Goal: Task Accomplishment & Management: Complete application form

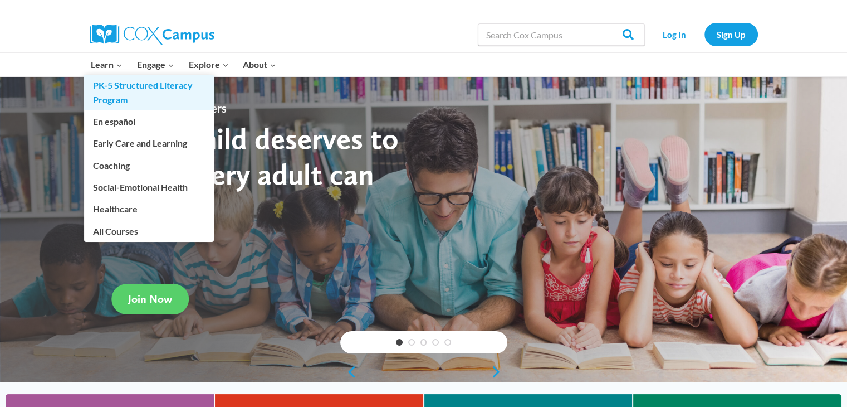
click at [105, 86] on link "PK-5 Structured Literacy Program" at bounding box center [149, 93] width 130 height 36
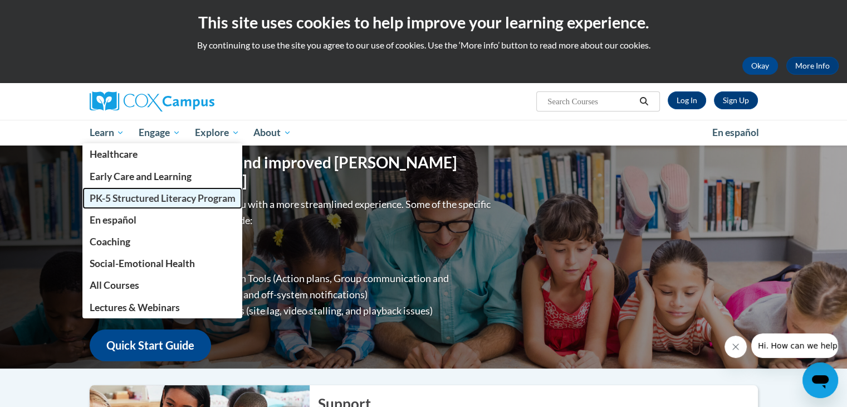
click at [104, 202] on span "PK-5 Structured Literacy Program" at bounding box center [162, 198] width 146 height 12
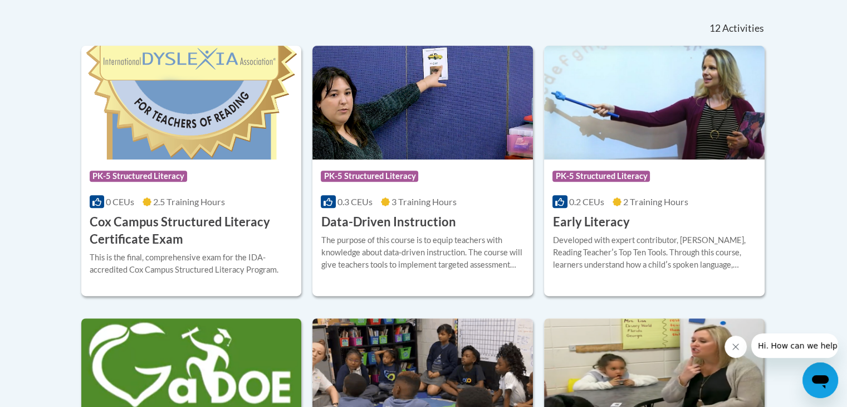
scroll to position [477, 0]
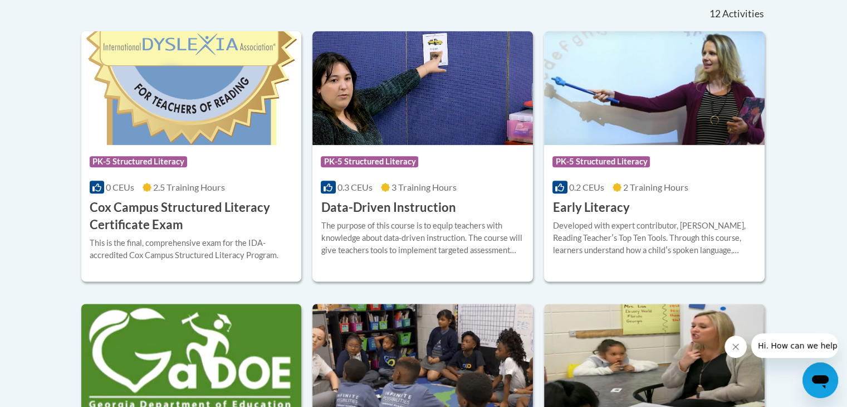
click at [730, 351] on button "Close message from company" at bounding box center [736, 346] width 22 height 22
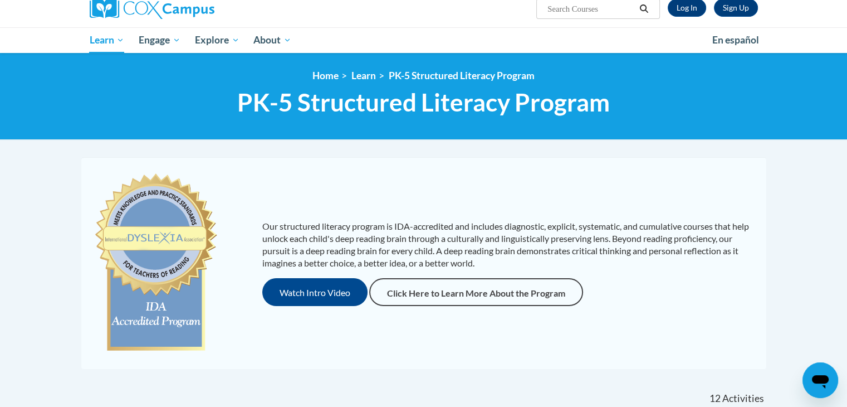
scroll to position [0, 0]
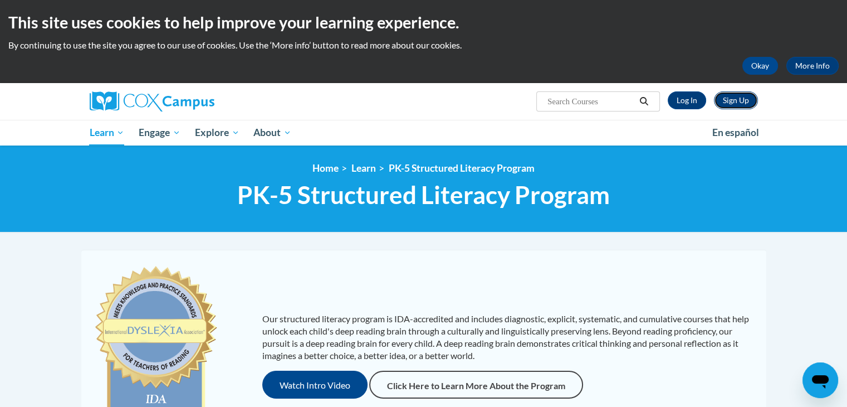
click at [731, 98] on link "Sign Up" at bounding box center [736, 100] width 44 height 18
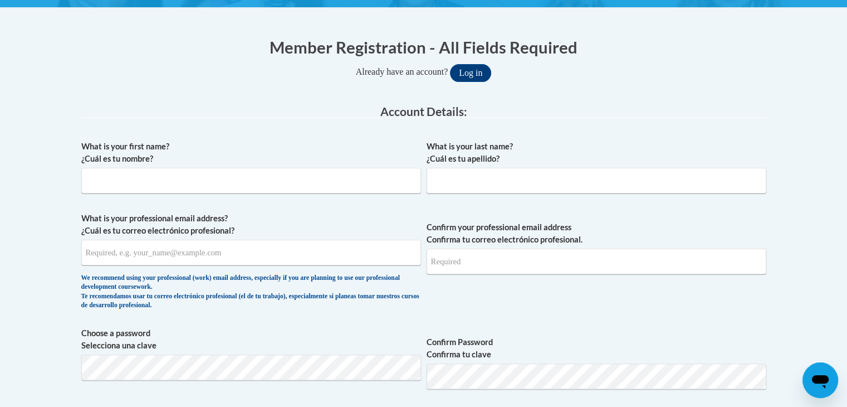
scroll to position [202, 0]
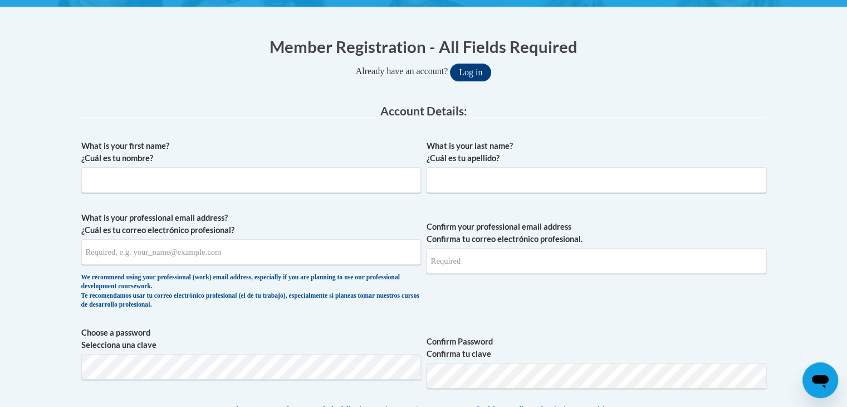
click at [441, 208] on div "What is your first name? ¿Cuál es tu nombre? What is your last name? ¿Cuál es t…" at bounding box center [423, 388] width 685 height 508
click at [329, 179] on input "What is your first name? ¿Cuál es tu nombre?" at bounding box center [251, 180] width 340 height 26
type input "Anissa"
click at [455, 187] on input "What is your last name? ¿Cuál es tu apellido?" at bounding box center [597, 180] width 340 height 26
type input "Brown"
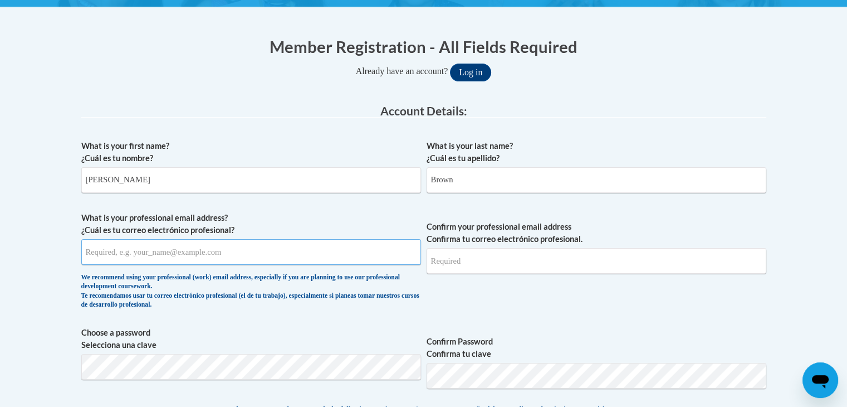
click at [307, 258] on input "What is your professional email address? ¿Cuál es tu correo electrónico profesi…" at bounding box center [251, 252] width 340 height 26
type input "abrown082902@gmail.com"
click at [484, 251] on input "Confirm your professional email address Confirma tu correo electrónico profesio…" at bounding box center [597, 261] width 340 height 26
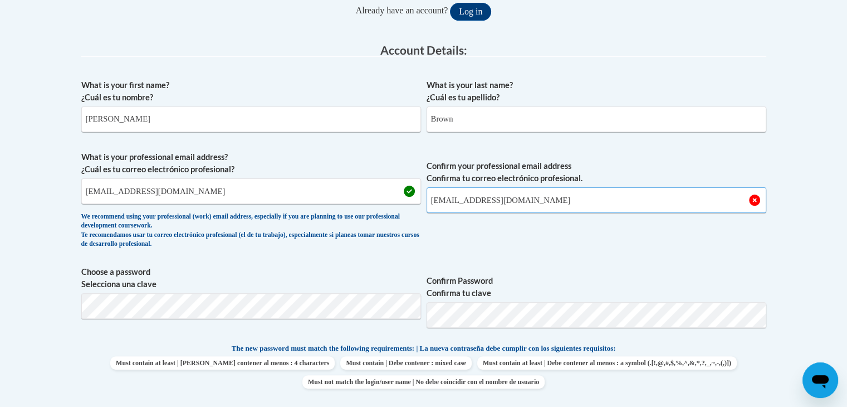
scroll to position [264, 0]
type input "abrown082902@gmail.com"
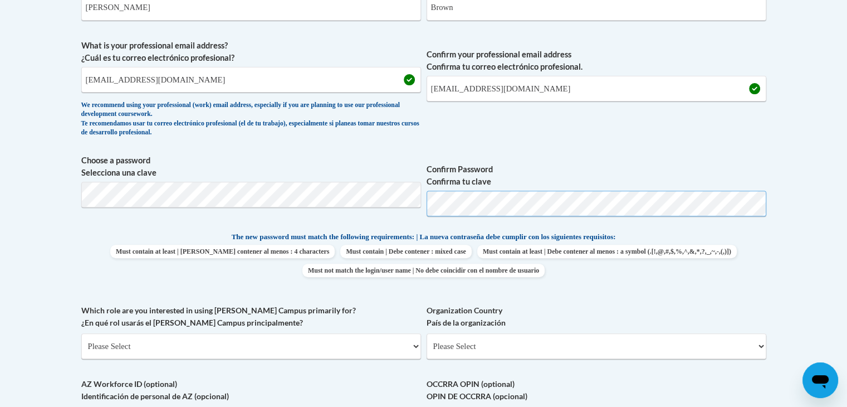
scroll to position [421, 0]
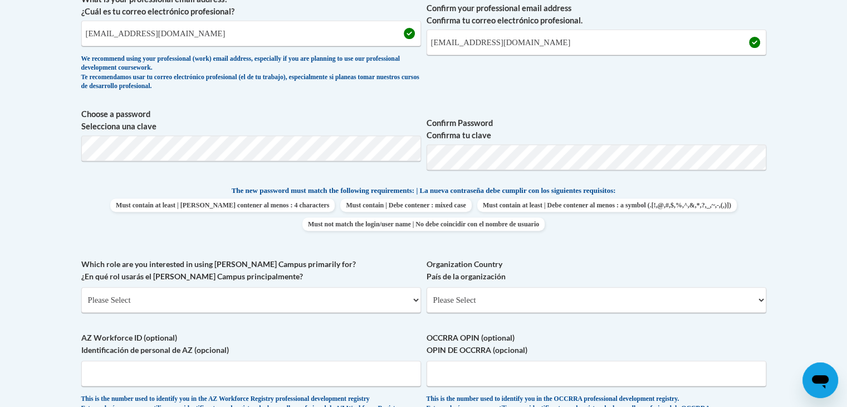
click at [798, 206] on body "This site uses cookies to help improve your learning experience. By continuing …" at bounding box center [423, 259] width 847 height 1360
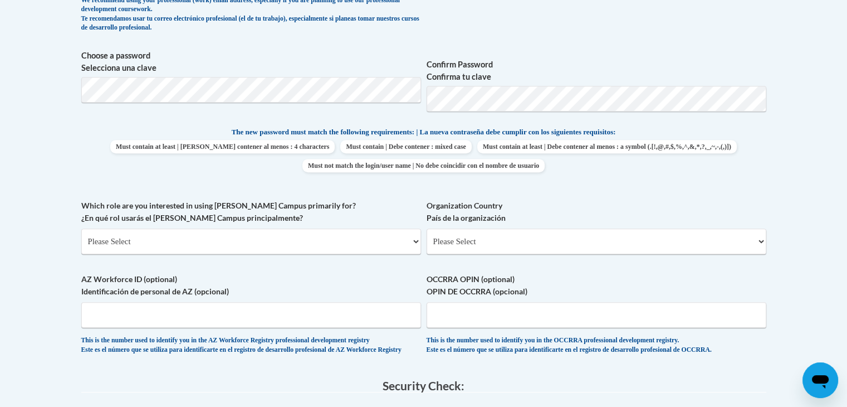
scroll to position [480, 0]
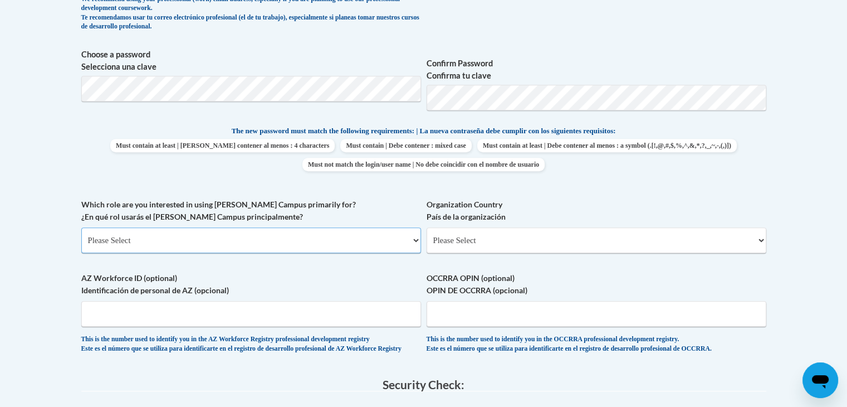
click at [194, 237] on select "Please Select College/University | Colegio/Universidad Community/Nonprofit Part…" at bounding box center [251, 240] width 340 height 26
select select "fbf2d438-af2f-41f8-98f1-81c410e29de3"
click at [81, 227] on select "Please Select College/University | Colegio/Universidad Community/Nonprofit Part…" at bounding box center [251, 240] width 340 height 26
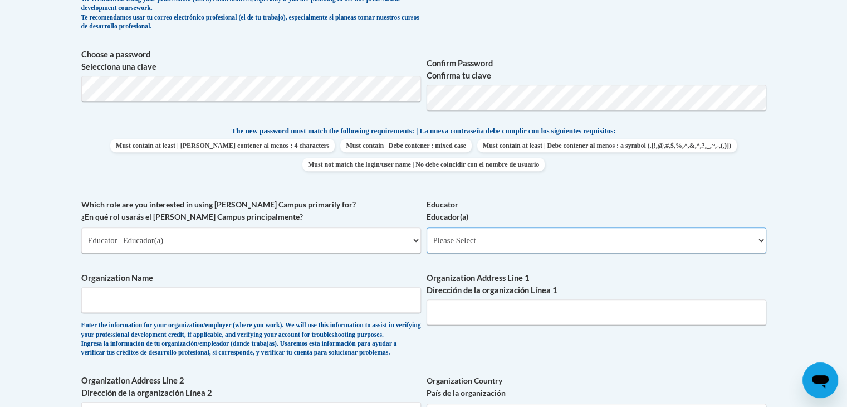
click at [458, 240] on select "Please Select Early Learning/Daycare Teacher/Family Home Care Provider | Maestr…" at bounding box center [597, 240] width 340 height 26
select select "67563ca1-16dc-4830-a7b3-94a34bed3689"
click at [427, 227] on select "Please Select Early Learning/Daycare Teacher/Family Home Care Provider | Maestr…" at bounding box center [597, 240] width 340 height 26
click at [167, 305] on input "Organization Name" at bounding box center [251, 300] width 340 height 26
type input "Glynn County Schools"
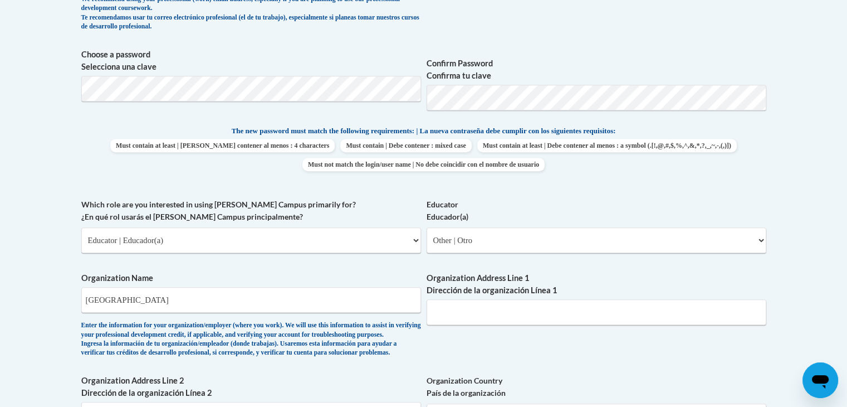
click at [31, 319] on body "This site uses cookies to help improve your learning experience. By continuing …" at bounding box center [423, 288] width 847 height 1536
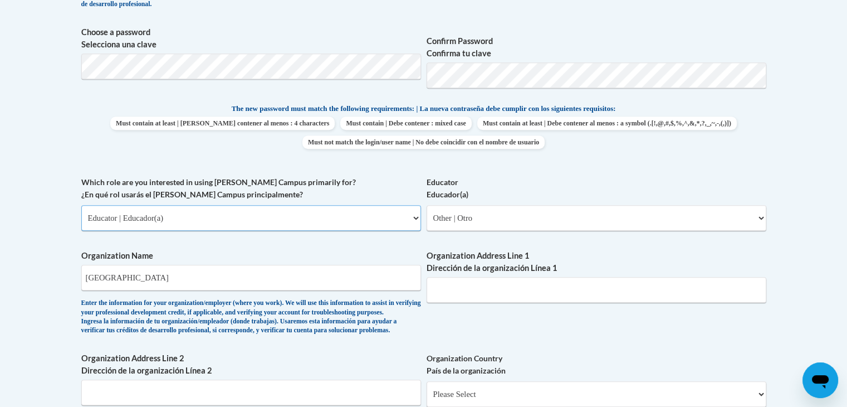
click at [240, 221] on select "Please Select College/University | Colegio/Universidad Community/Nonprofit Part…" at bounding box center [251, 218] width 340 height 26
select select "5a18ea06-2b54-4451-96f2-d152daf9eac5"
click at [81, 205] on select "Please Select College/University | Colegio/Universidad Community/Nonprofit Part…" at bounding box center [251, 218] width 340 height 26
click at [511, 215] on select "Please Select College/University Staff | Empleado universitario College/Univers…" at bounding box center [597, 218] width 340 height 26
select select "99b32b07-cffc-426c-8bf6-0cd77760d84b"
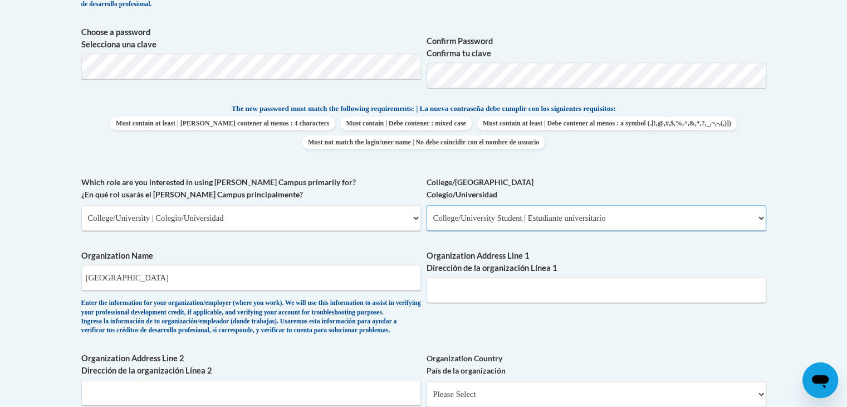
click at [427, 205] on select "Please Select College/University Staff | Empleado universitario College/Univers…" at bounding box center [597, 218] width 340 height 26
click at [183, 280] on input "Glynn County Schools" at bounding box center [251, 278] width 340 height 26
drag, startPoint x: 183, startPoint y: 280, endPoint x: 53, endPoint y: 283, distance: 129.8
click at [53, 283] on body "This site uses cookies to help improve your learning experience. By continuing …" at bounding box center [423, 266] width 847 height 1536
type input "."
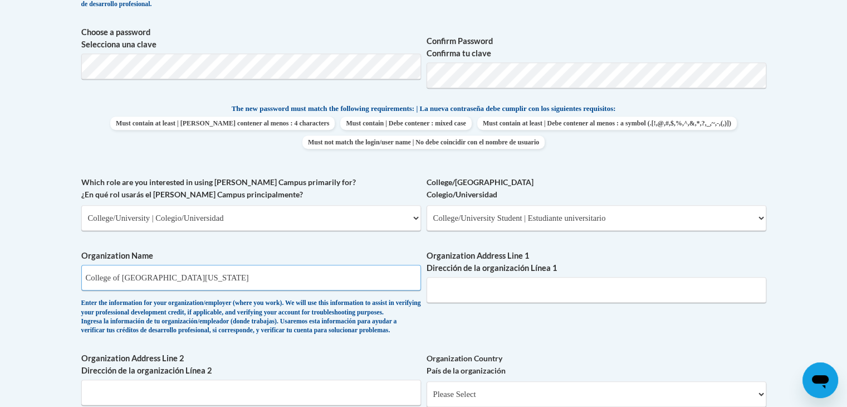
type input "College of Coastal Georgia"
click at [492, 284] on input "Organization Address Line 1 Dirección de la organización Línea 1" at bounding box center [597, 290] width 340 height 26
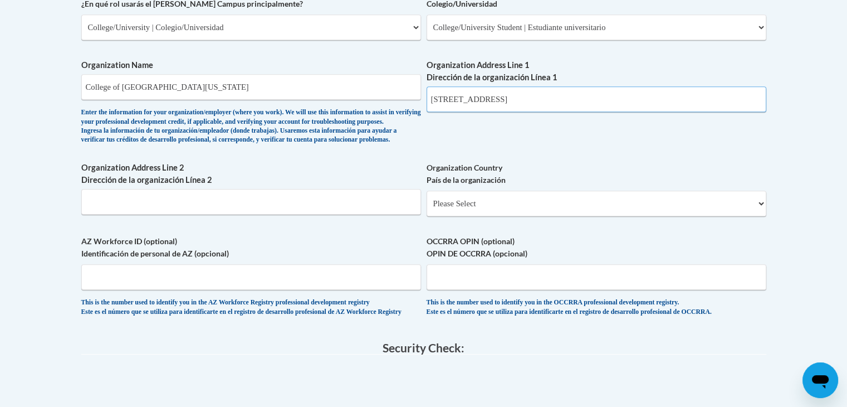
scroll to position [699, 0]
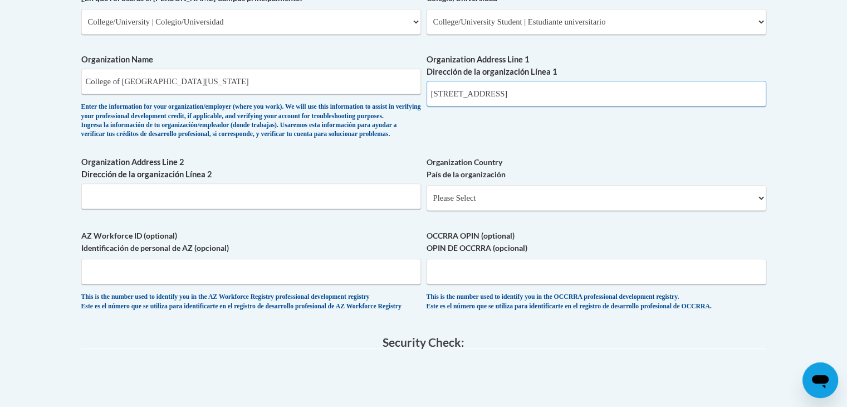
type input "1 College Dr, Brunswick GA, 31520"
click at [496, 211] on select "Please Select United States | Estados Unidos Outside of the United States | Fue…" at bounding box center [597, 198] width 340 height 26
select select "ad49bcad-a171-4b2e-b99c-48b446064914"
click at [427, 203] on select "Please Select United States | Estados Unidos Outside of the United States | Fue…" at bounding box center [597, 198] width 340 height 26
select select
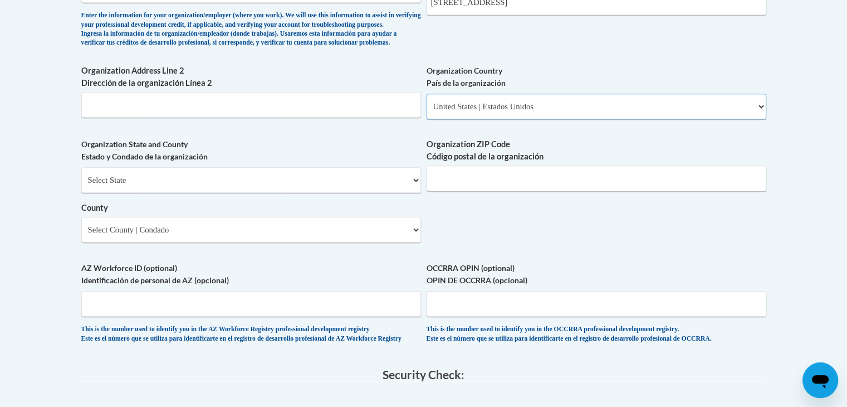
scroll to position [791, 0]
click at [228, 192] on select "Select State Alabama Alaska Arizona Arkansas California Colorado Connecticut De…" at bounding box center [251, 179] width 340 height 26
select select "Georgia"
click at [81, 184] on select "Select State Alabama Alaska Arizona Arkansas California Colorado Connecticut De…" at bounding box center [251, 179] width 340 height 26
click at [385, 238] on select "Select County Appling Atkinson Bacon Baker Baldwin Banks Barrow Bartow Ben Hill…" at bounding box center [251, 229] width 340 height 26
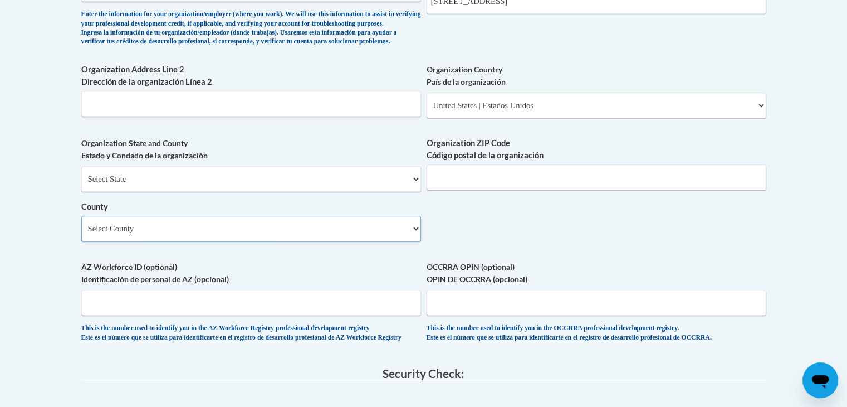
select select "Glynn"
click at [81, 233] on select "Select County Appling Atkinson Bacon Baker Baldwin Banks Barrow Bartow Ben Hill…" at bounding box center [251, 229] width 340 height 26
click at [38, 241] on body "This site uses cookies to help improve your learning experience. By continuing …" at bounding box center [423, 38] width 847 height 1659
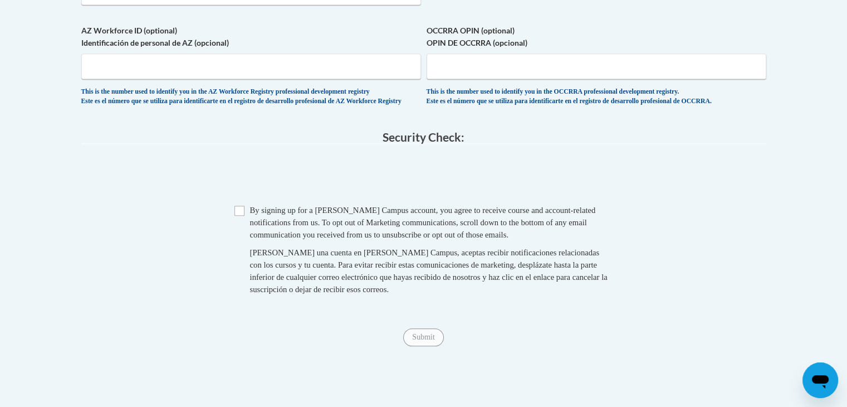
scroll to position [1043, 0]
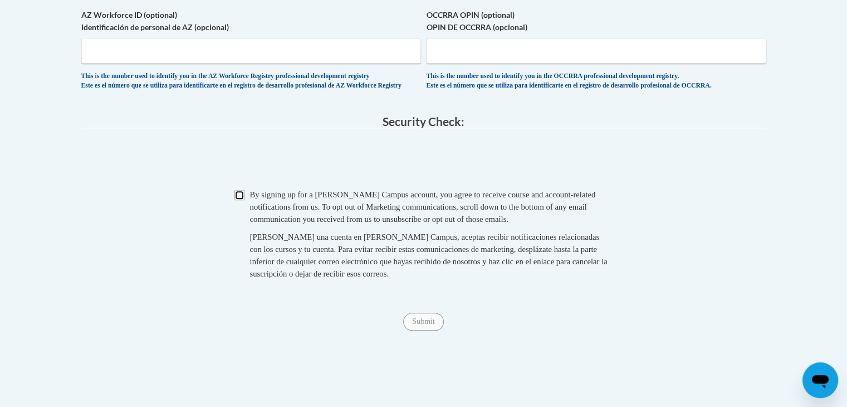
click at [242, 200] on input "Checkbox" at bounding box center [240, 195] width 10 height 10
checkbox input "true"
click at [422, 330] on input "Submit" at bounding box center [423, 322] width 40 height 18
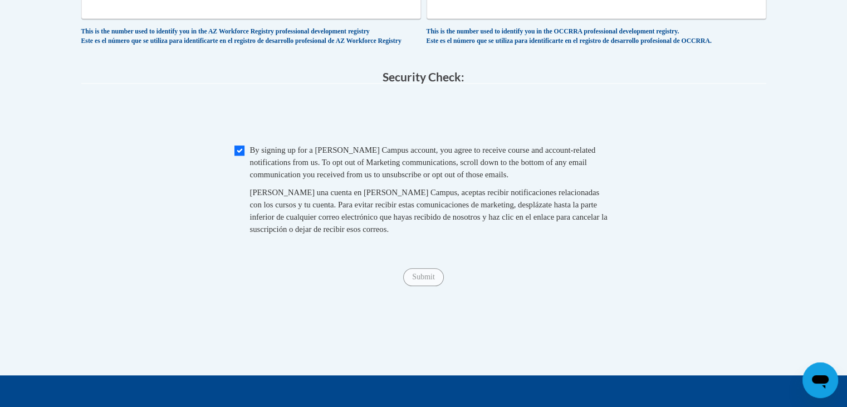
scroll to position [1266, 0]
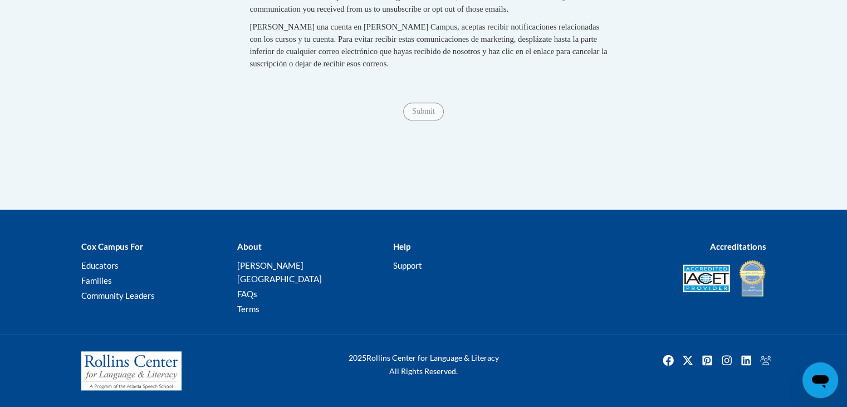
type input "31525"
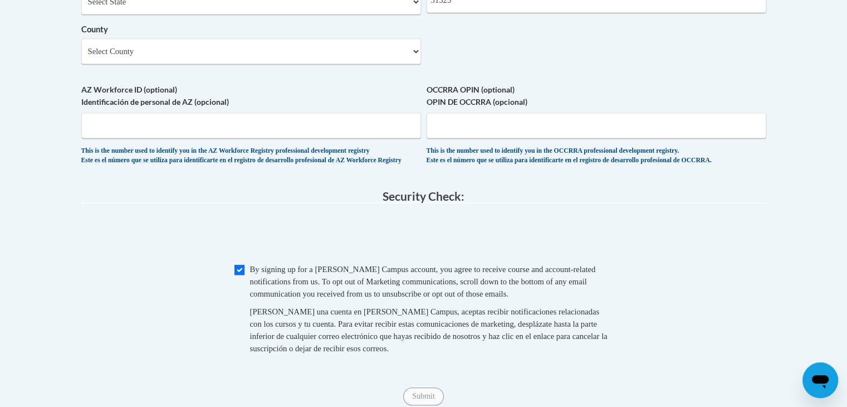
scroll to position [969, 0]
click at [276, 137] on input "AZ Workforce ID (optional) Identificación de personal de AZ (opcional)" at bounding box center [251, 124] width 340 height 26
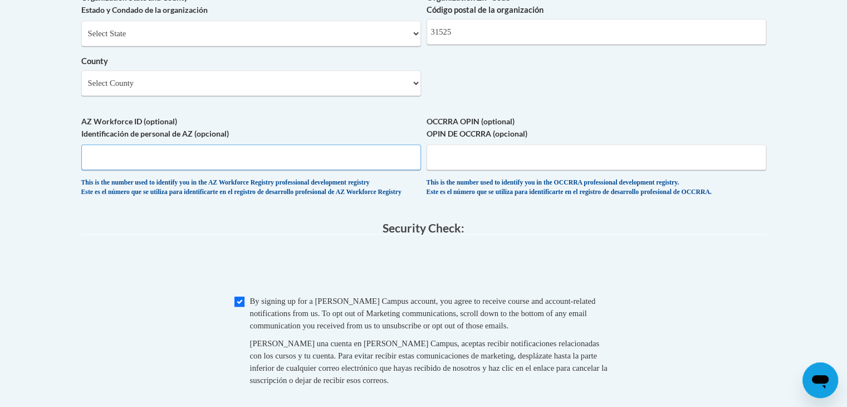
scroll to position [965, 0]
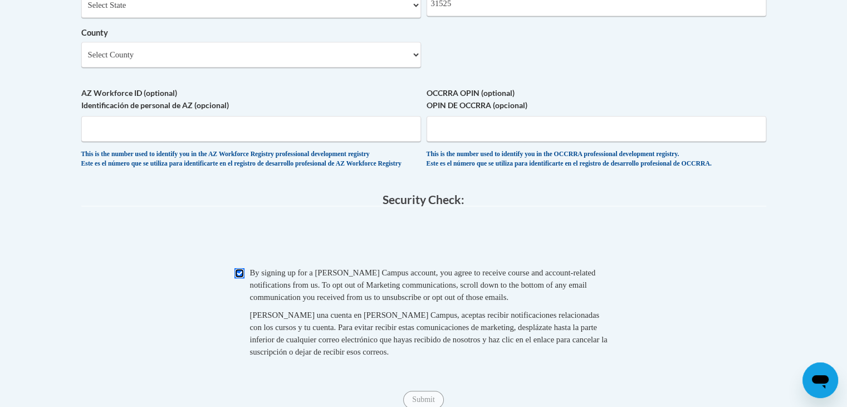
click at [241, 278] on input "Checkbox" at bounding box center [240, 273] width 10 height 10
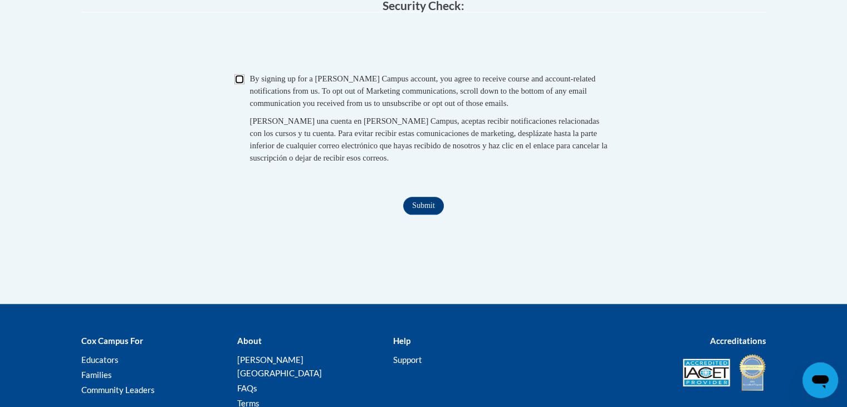
scroll to position [1188, 0]
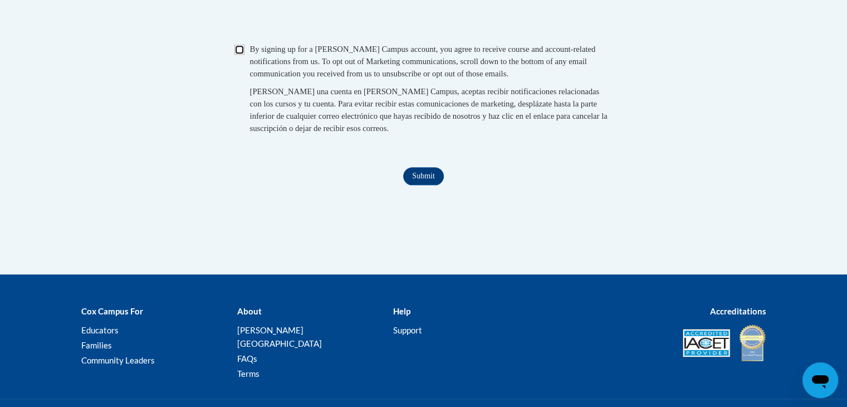
click at [241, 55] on input "Checkbox" at bounding box center [240, 50] width 10 height 10
checkbox input "true"
click at [411, 185] on input "Submit" at bounding box center [423, 176] width 40 height 18
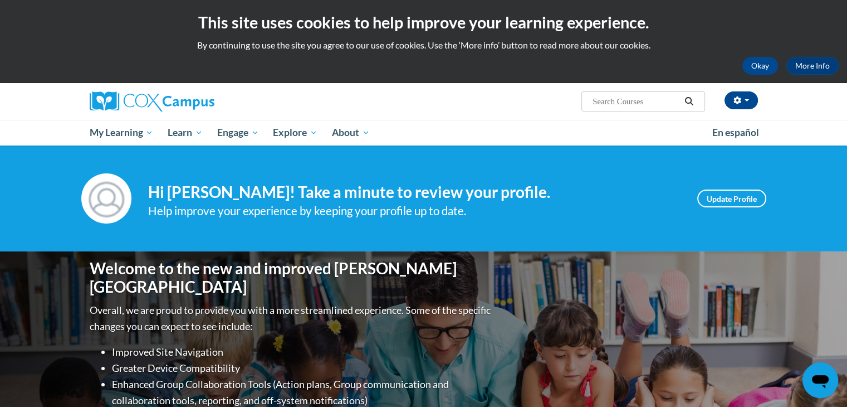
click at [35, 66] on div "Okay More Info" at bounding box center [423, 66] width 831 height 18
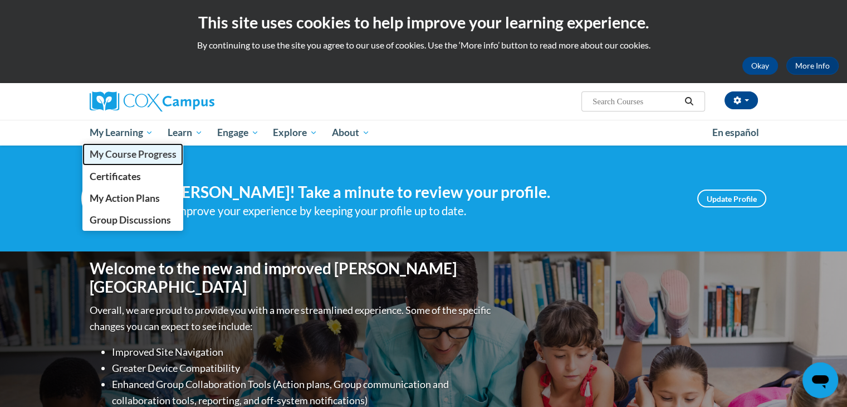
click at [117, 153] on span "My Course Progress" at bounding box center [132, 154] width 87 height 12
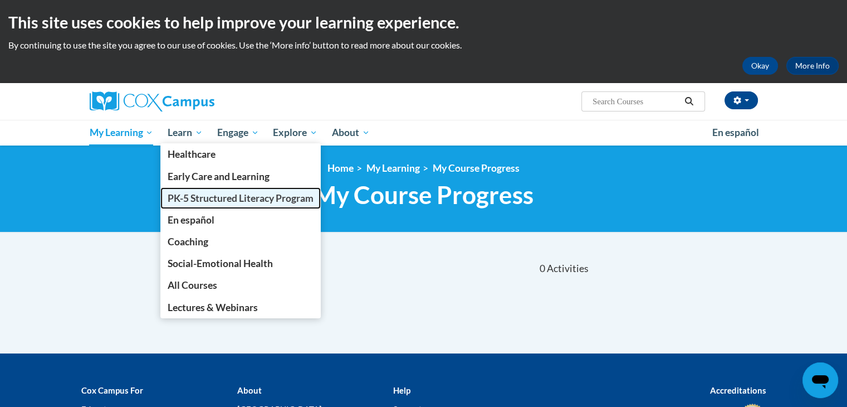
click at [203, 197] on span "PK-5 Structured Literacy Program" at bounding box center [241, 198] width 146 height 12
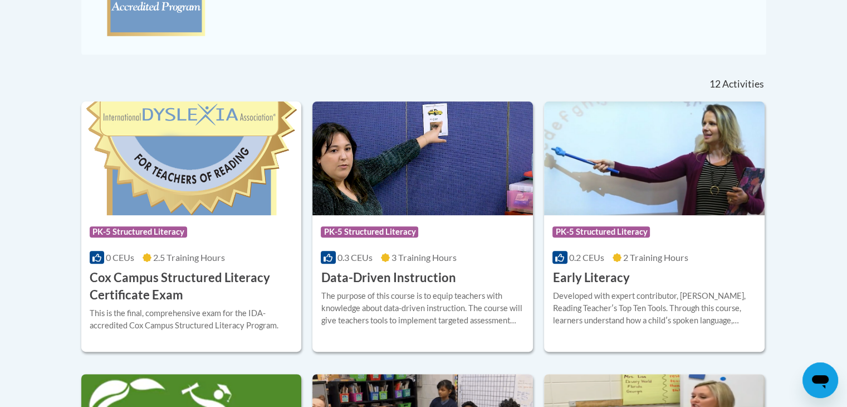
scroll to position [407, 0]
click at [148, 279] on h3 "Cox Campus Structured Literacy Certificate Exam" at bounding box center [192, 285] width 204 height 35
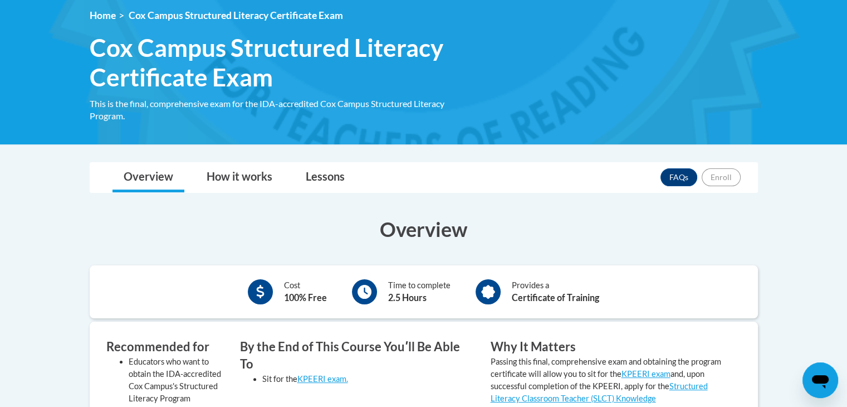
scroll to position [153, 0]
click at [336, 177] on link "Lessons" at bounding box center [325, 177] width 61 height 30
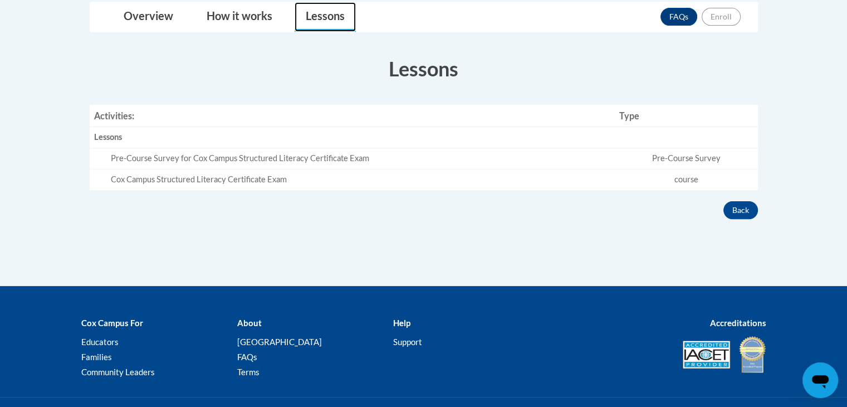
scroll to position [152, 0]
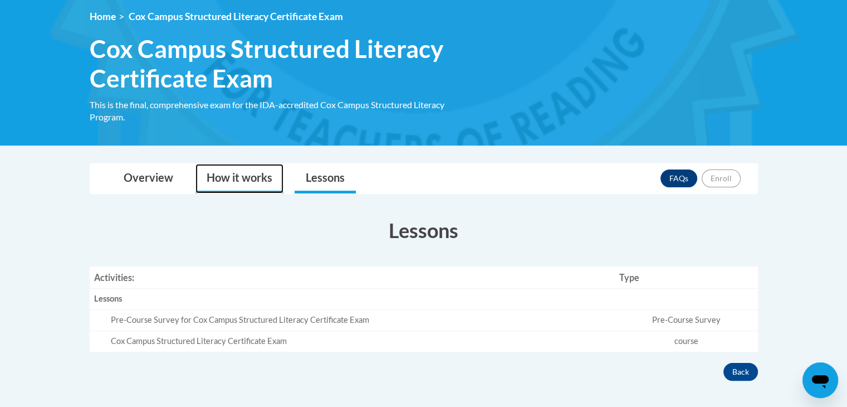
click at [236, 178] on link "How it works" at bounding box center [240, 179] width 88 height 30
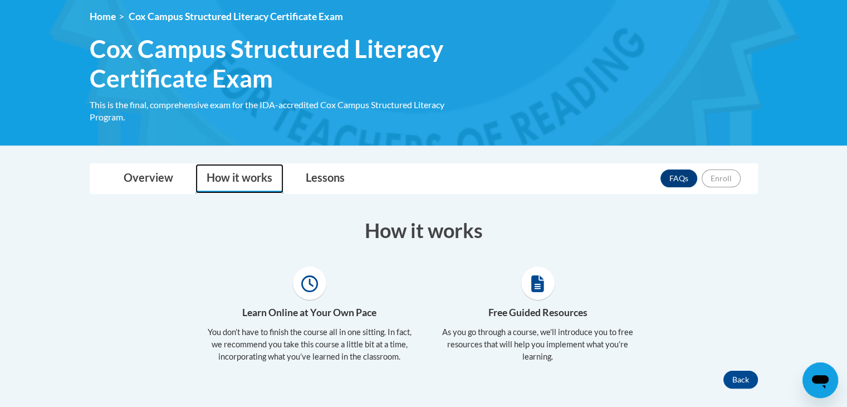
scroll to position [269, 0]
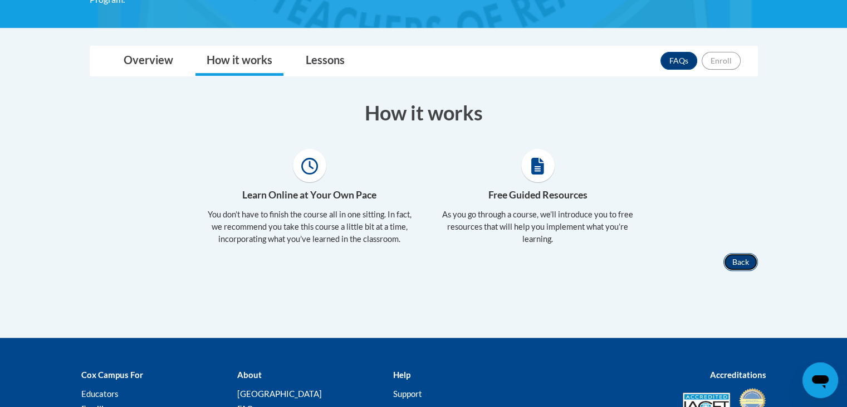
click at [739, 257] on button "Back" at bounding box center [741, 262] width 35 height 18
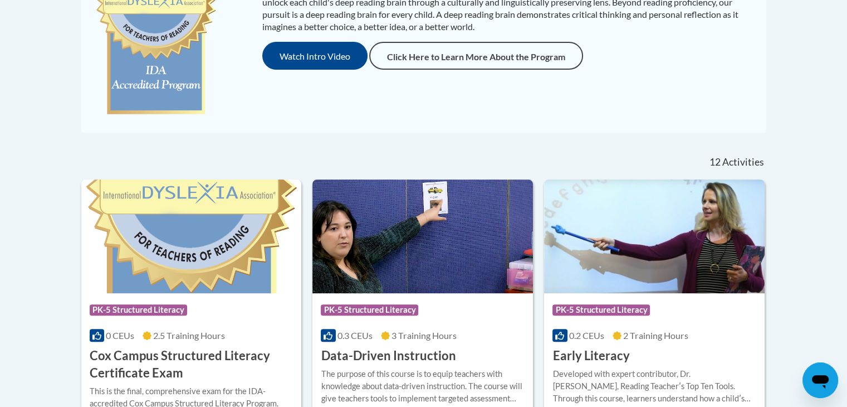
scroll to position [372, 0]
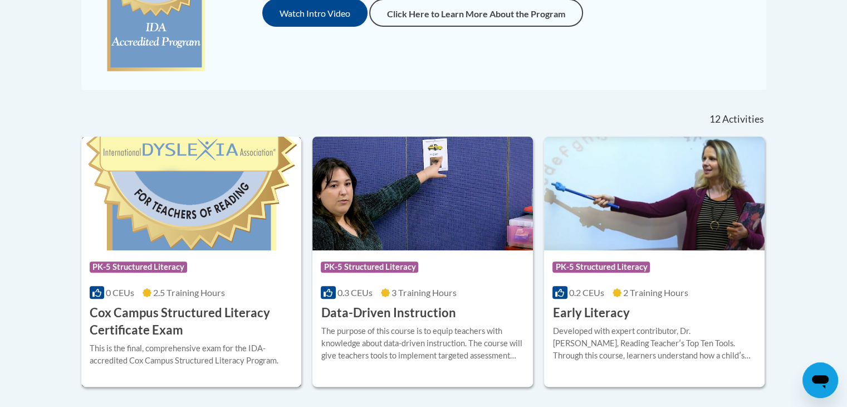
click at [131, 317] on h3 "Cox Campus Structured Literacy Certificate Exam" at bounding box center [192, 321] width 204 height 35
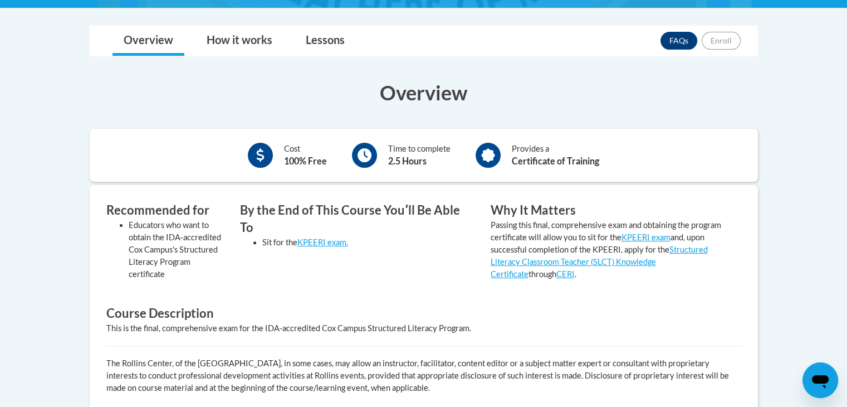
scroll to position [289, 0]
click at [340, 42] on link "Lessons" at bounding box center [325, 42] width 61 height 30
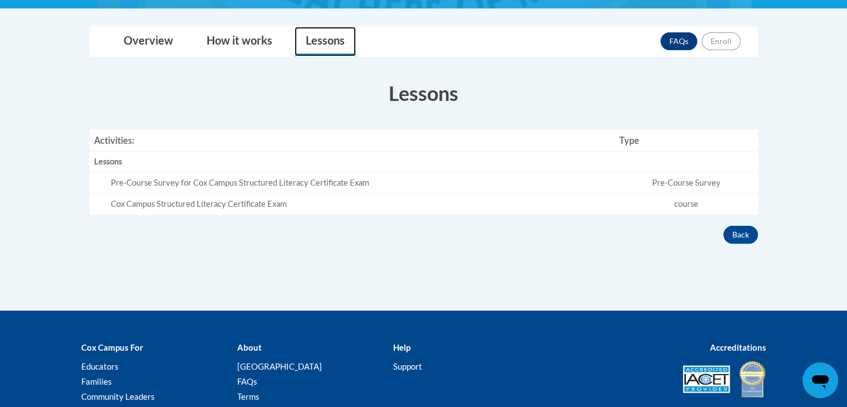
scroll to position [173, 0]
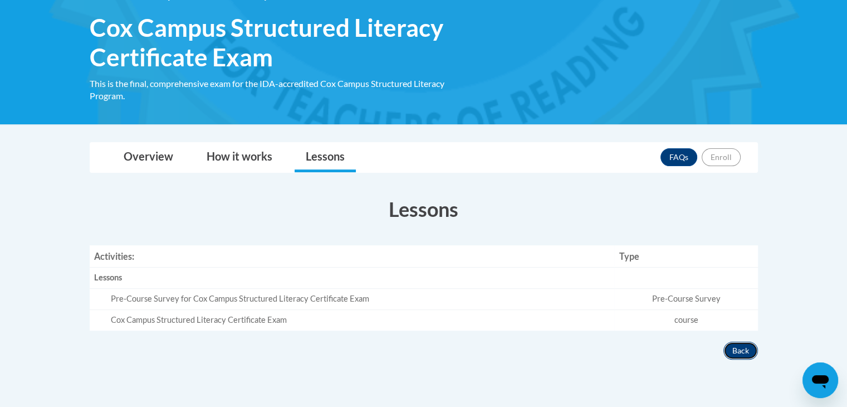
click at [731, 355] on button "Back" at bounding box center [741, 350] width 35 height 18
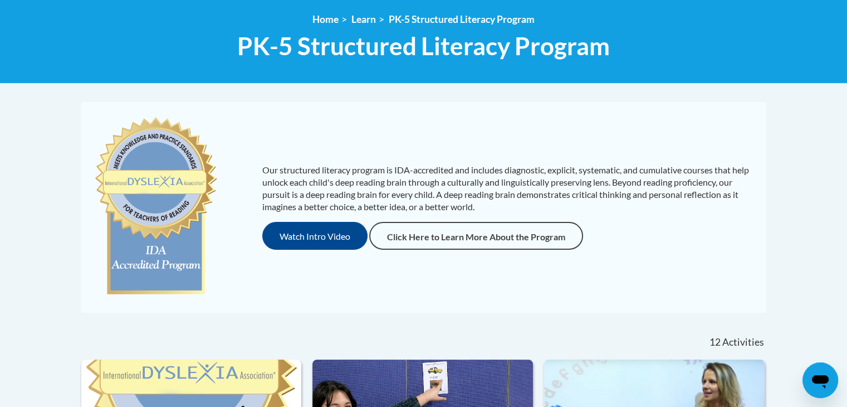
scroll to position [148, 0]
